Goal: Transaction & Acquisition: Subscribe to service/newsletter

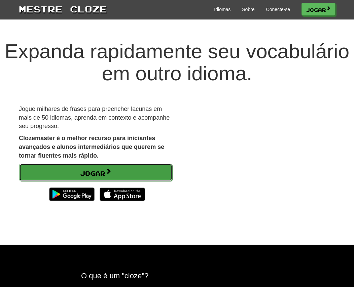
click at [110, 174] on span at bounding box center [108, 171] width 6 height 6
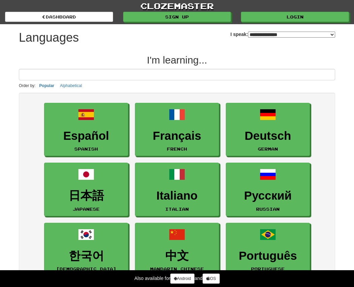
select select "*******"
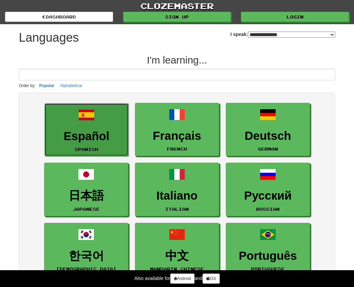
click at [82, 123] on span at bounding box center [86, 115] width 16 height 16
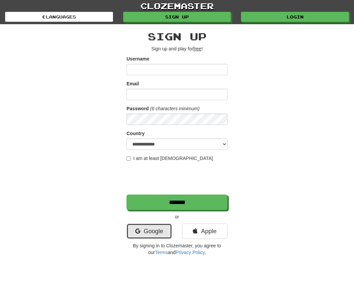
click at [145, 233] on link "Google" at bounding box center [148, 231] width 45 height 15
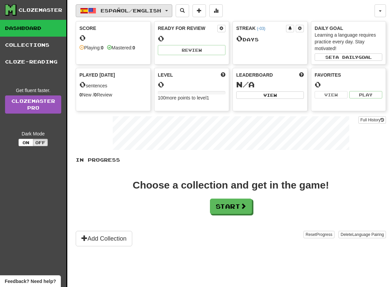
click at [160, 12] on span "Español / English" at bounding box center [131, 11] width 61 height 6
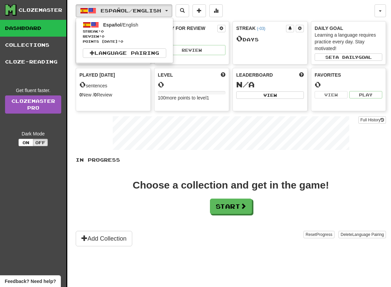
click at [96, 129] on div "Full History" at bounding box center [231, 134] width 310 height 42
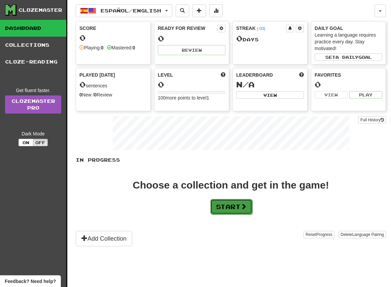
click at [241, 210] on button "Start" at bounding box center [231, 206] width 42 height 15
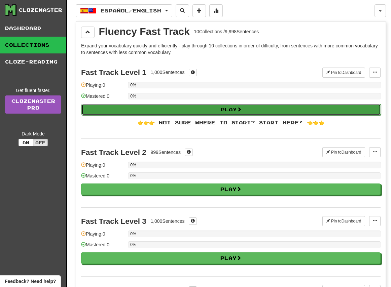
click at [221, 111] on button "Play" at bounding box center [230, 109] width 299 height 11
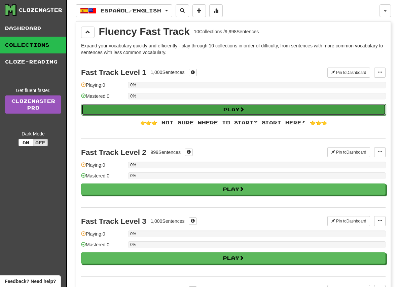
select select "**"
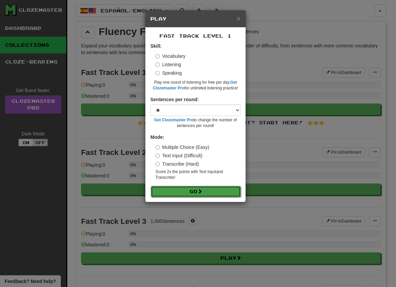
click at [202, 194] on span at bounding box center [199, 191] width 5 height 5
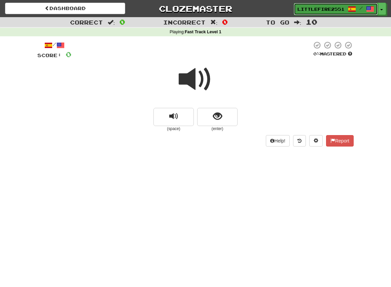
click at [355, 12] on span at bounding box center [352, 9] width 8 height 8
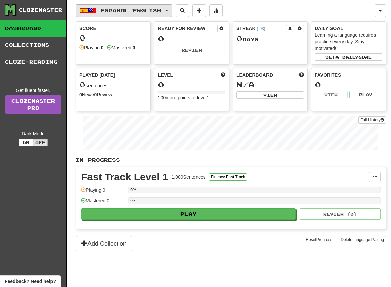
click at [117, 14] on button "Español / English" at bounding box center [124, 10] width 97 height 13
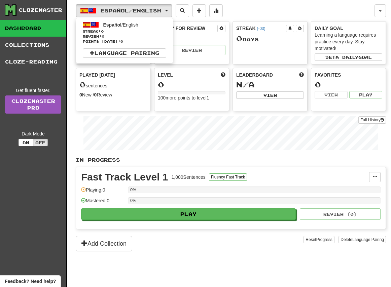
click at [265, 8] on div "Español / English Español / English Streak: 0 Review: 0 Points [DATE]: 0 Langua…" at bounding box center [225, 10] width 299 height 13
